Goal: Task Accomplishment & Management: Use online tool/utility

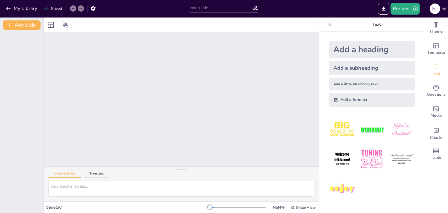
click at [196, 41] on div at bounding box center [182, 99] width 276 height 134
click at [184, 80] on div at bounding box center [182, 99] width 276 height 134
click at [384, 10] on icon "Export to PowerPoint" at bounding box center [384, 9] width 6 height 6
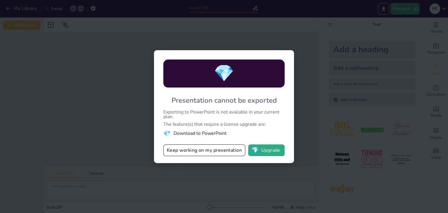
click at [173, 162] on div "💎 Presentation cannot be exported Exporting to PowerPoint is not available in y…" at bounding box center [224, 106] width 140 height 113
click at [183, 154] on button "Keep working on my presentation" at bounding box center [204, 150] width 82 height 12
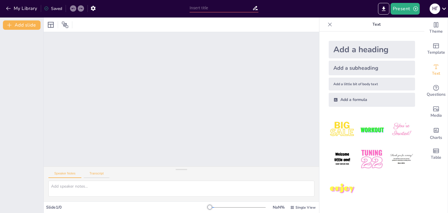
click at [109, 172] on button "Transcript" at bounding box center [97, 175] width 26 height 6
click at [62, 170] on div "Speaker Notes Transcript" at bounding box center [182, 174] width 276 height 14
click at [203, 83] on div at bounding box center [182, 99] width 276 height 134
